Goal: Check status: Check status

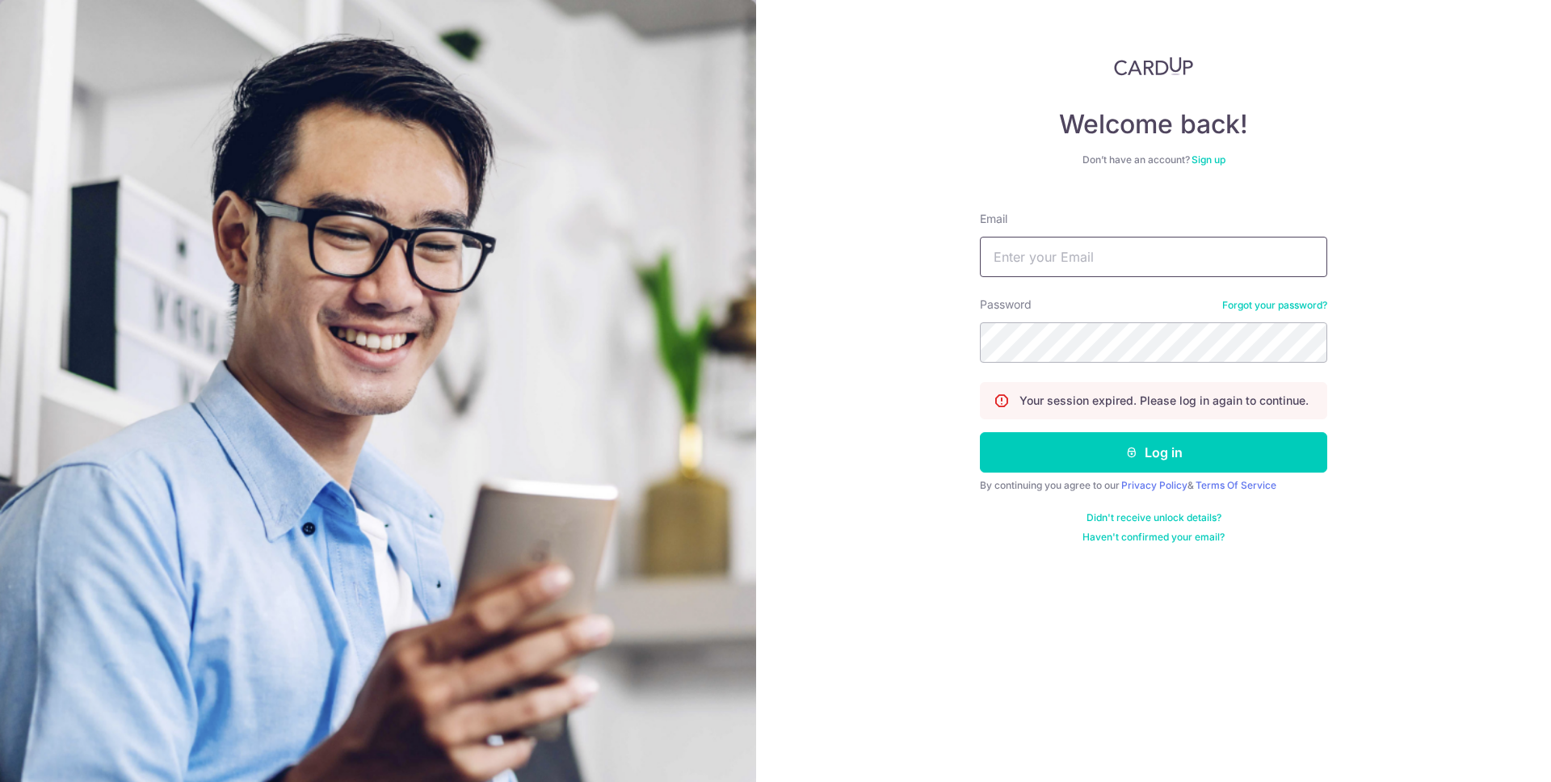
click at [1084, 257] on input "Email" at bounding box center [1153, 257] width 347 height 40
type input "[EMAIL_ADDRESS][DOMAIN_NAME]"
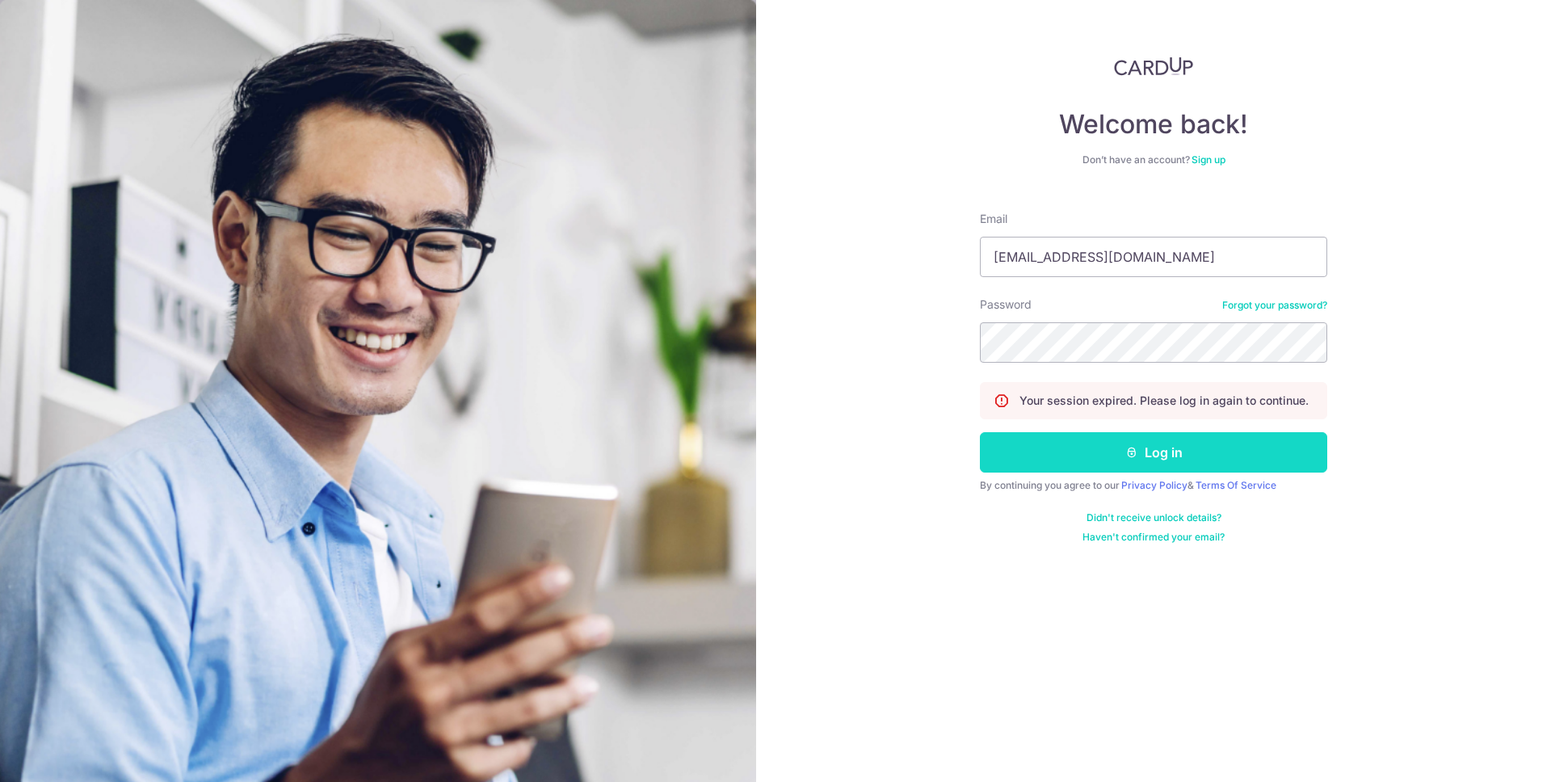
click at [1142, 444] on button "Log in" at bounding box center [1153, 452] width 347 height 40
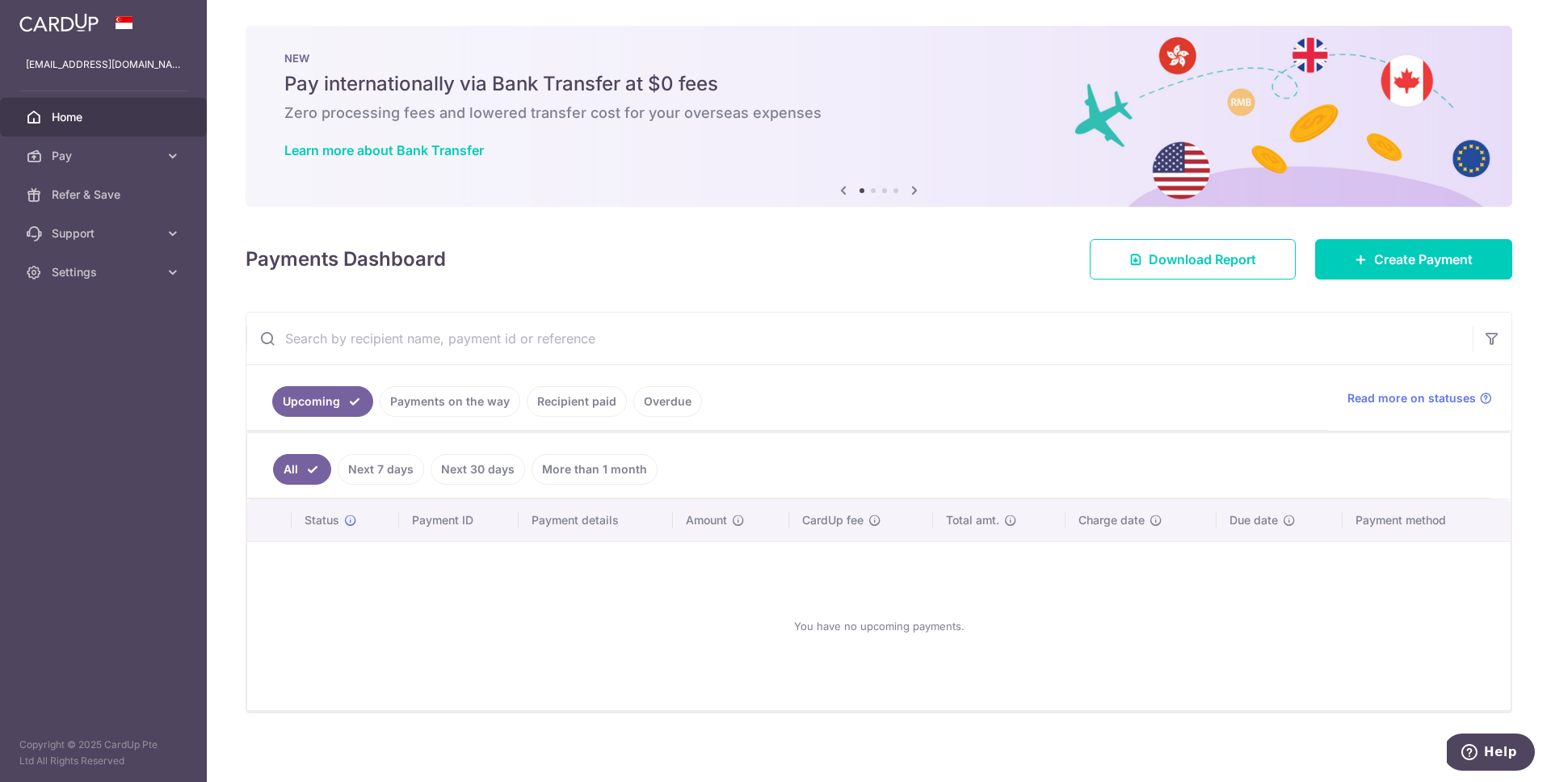
click at [575, 397] on link "Recipient paid" at bounding box center [577, 401] width 100 height 31
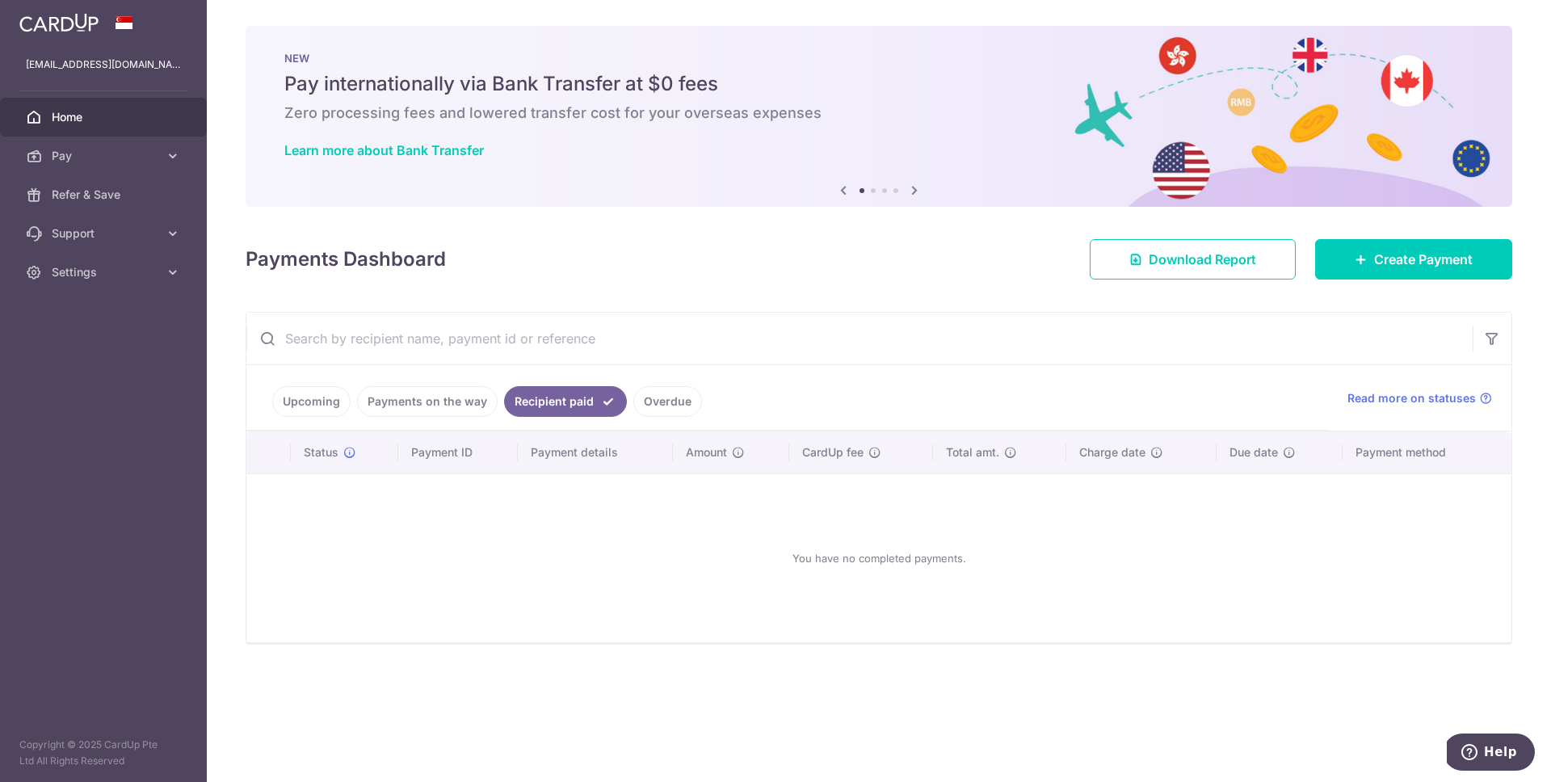
click at [424, 407] on link "Payments on the way" at bounding box center [427, 401] width 141 height 31
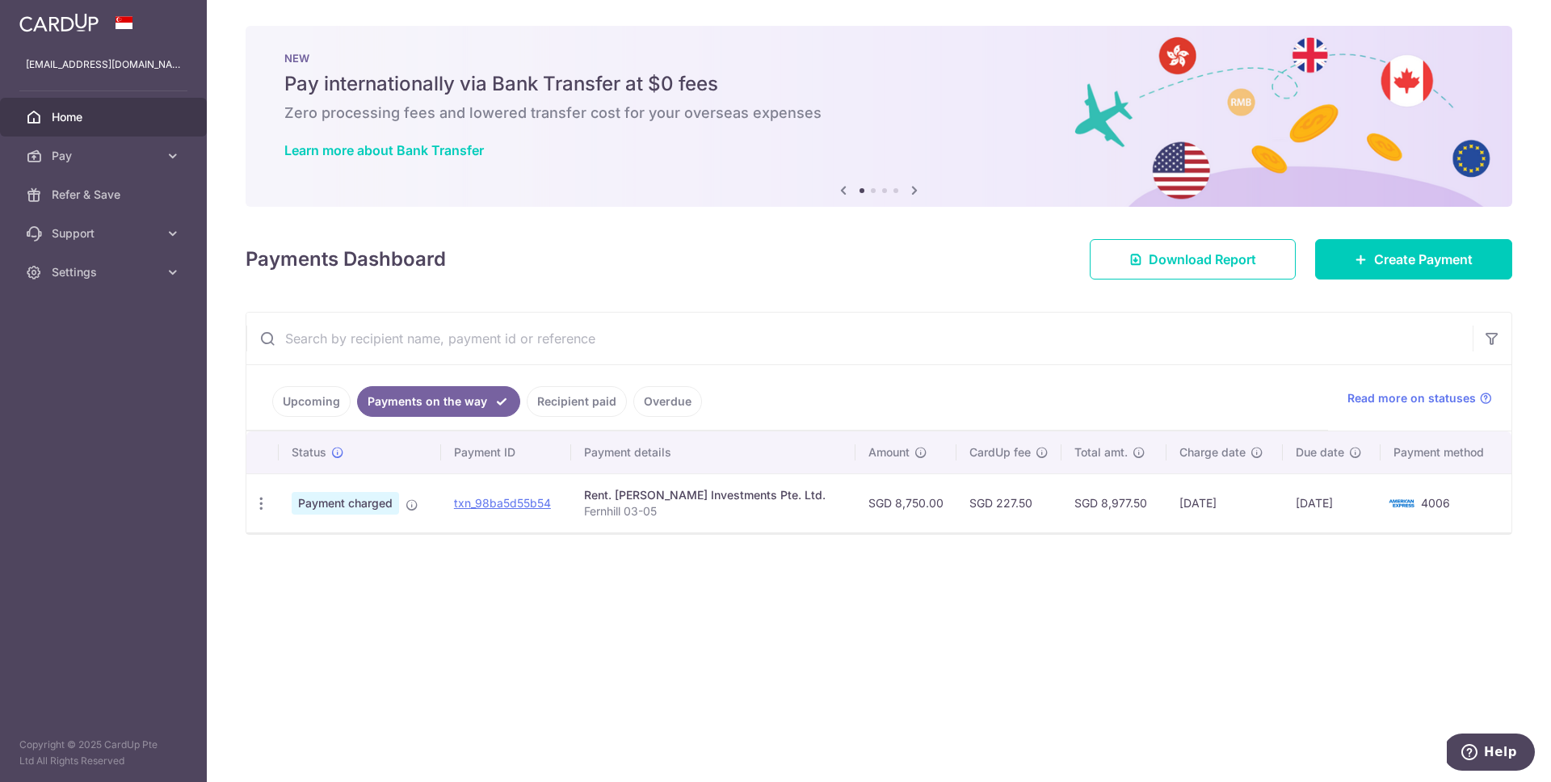
click at [557, 401] on link "Recipient paid" at bounding box center [577, 401] width 100 height 31
